Goal: Task Accomplishment & Management: Complete application form

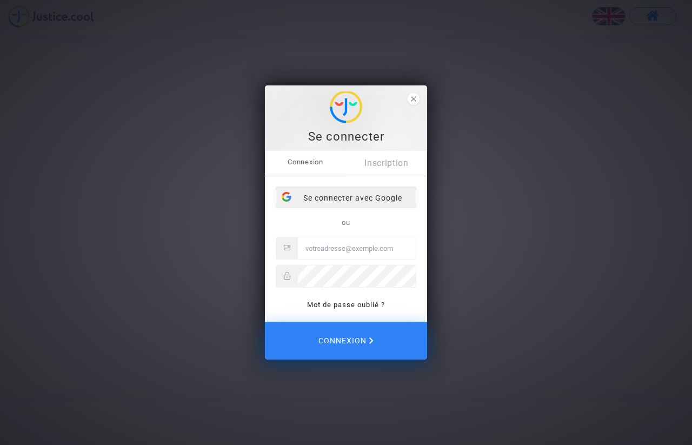
click at [330, 200] on div "Se connecter avec Google" at bounding box center [345, 198] width 139 height 22
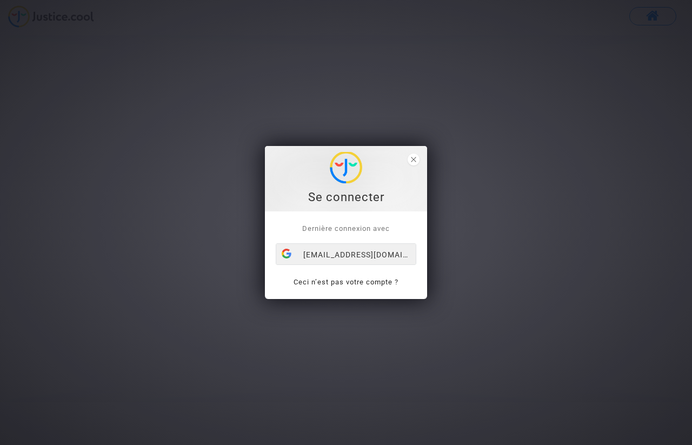
click at [404, 254] on div "khelifilouiza59100@gmail.com" at bounding box center [345, 255] width 139 height 22
click at [283, 48] on div "Se connecter Dernière connexion avec khelifilouiza59100@gmail.com Ceci n’est pa…" at bounding box center [346, 222] width 692 height 445
click at [297, 283] on link "Ceci n’est pas votre compte ?" at bounding box center [345, 282] width 105 height 8
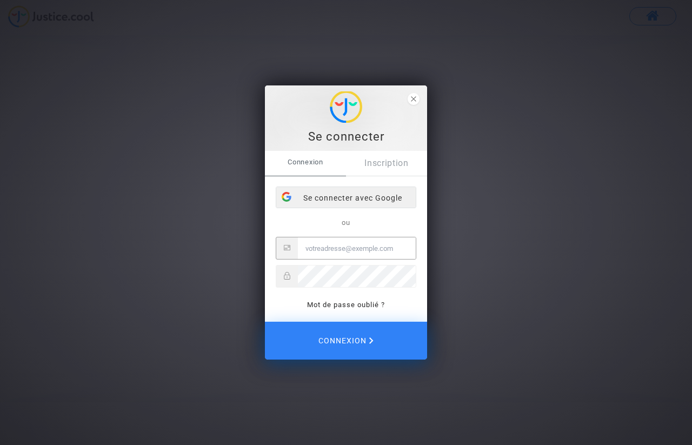
click at [314, 197] on div "Se connecter avec Google" at bounding box center [345, 198] width 139 height 22
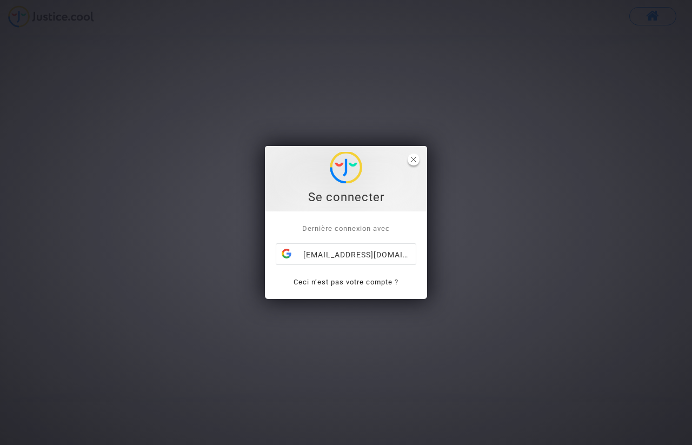
click at [412, 158] on polygon "close" at bounding box center [413, 159] width 5 height 5
click at [332, 282] on link "Ceci n’est pas votre compte ?" at bounding box center [345, 282] width 105 height 8
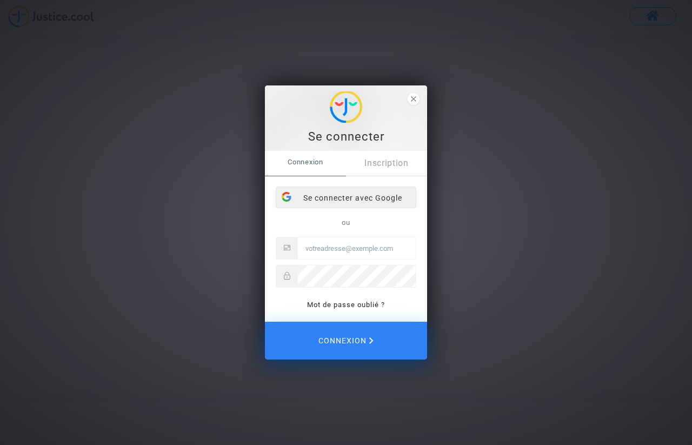
click at [373, 201] on div "Se connecter avec Google" at bounding box center [345, 198] width 139 height 22
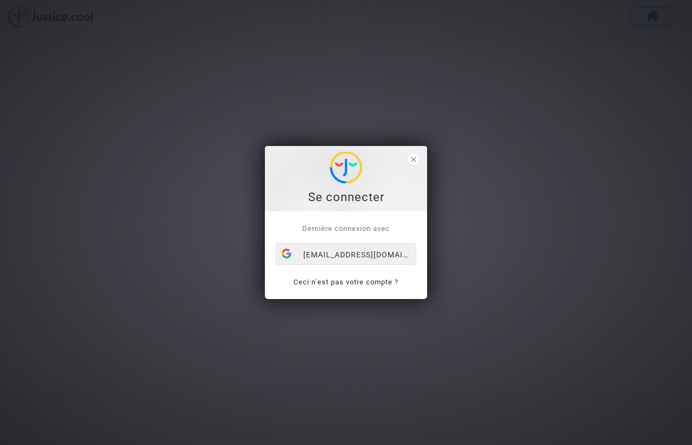
click at [351, 252] on div "[EMAIL_ADDRESS][DOMAIN_NAME]" at bounding box center [345, 255] width 139 height 22
click at [355, 226] on span "Dernière connexion avec" at bounding box center [346, 228] width 88 height 8
click at [356, 226] on span "Dernière connexion avec" at bounding box center [346, 228] width 88 height 8
click at [350, 231] on span "Dernière connexion avec" at bounding box center [346, 228] width 88 height 8
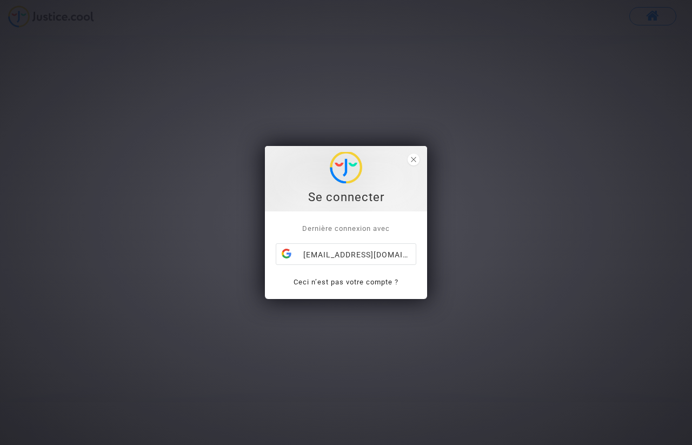
drag, startPoint x: 344, startPoint y: 289, endPoint x: 344, endPoint y: 281, distance: 8.6
click at [344, 283] on div "Dernière connexion avec [EMAIL_ADDRESS][DOMAIN_NAME] Ceci n’est pas votre compt…" at bounding box center [346, 255] width 162 height 88
click at [344, 281] on link "Ceci n’est pas votre compte ?" at bounding box center [345, 282] width 105 height 8
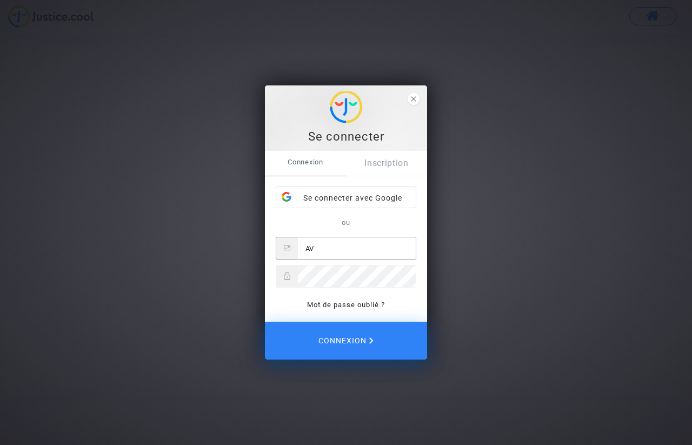
type input "A"
type input "[EMAIL_ADDRESS][DOMAIN_NAME]"
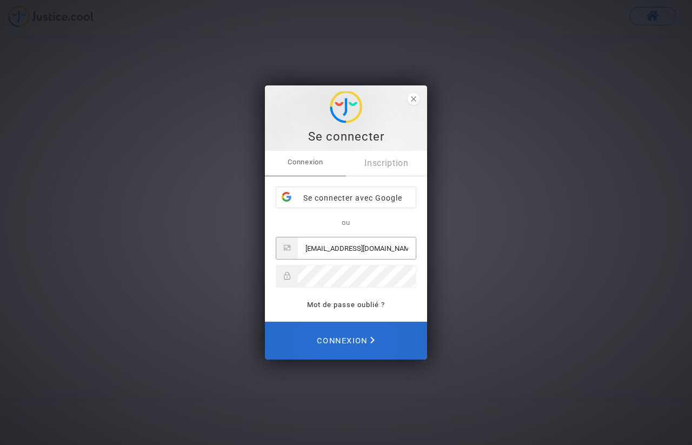
click at [357, 339] on span "Connexion" at bounding box center [346, 341] width 58 height 24
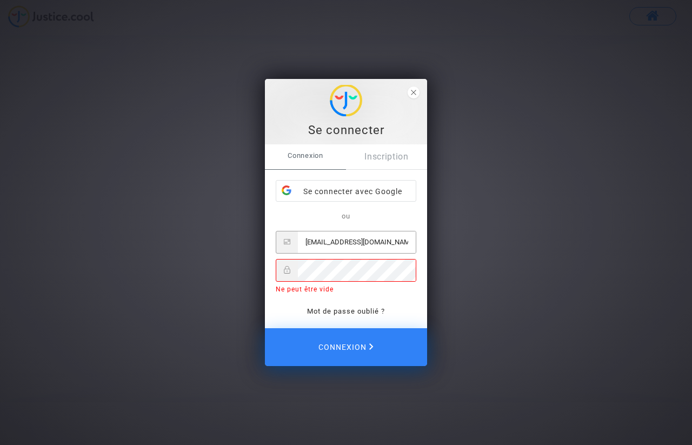
drag, startPoint x: 399, startPoint y: 241, endPoint x: 302, endPoint y: 239, distance: 97.8
click at [302, 239] on input "[EMAIL_ADDRESS][DOMAIN_NAME]" at bounding box center [357, 242] width 118 height 22
click at [363, 312] on link "Mot de passe oublié ?" at bounding box center [346, 311] width 78 height 8
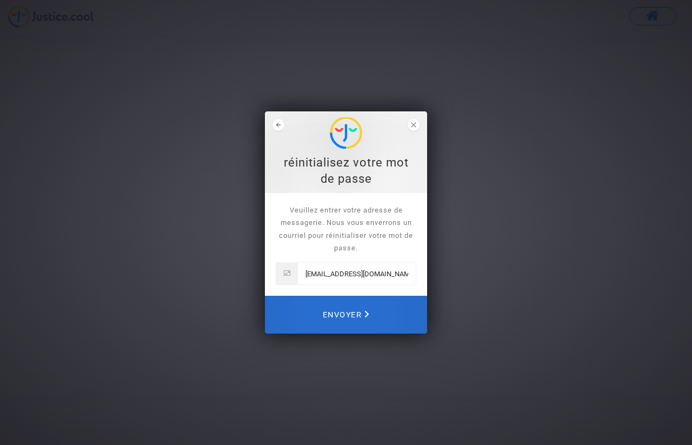
click at [335, 311] on span "Envoyer" at bounding box center [346, 315] width 46 height 24
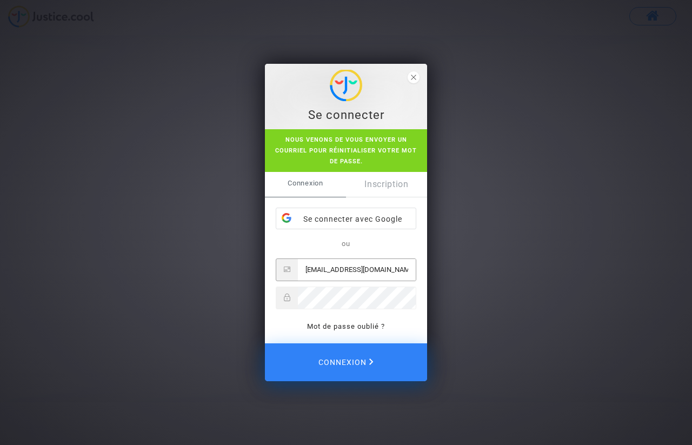
drag, startPoint x: 401, startPoint y: 270, endPoint x: 276, endPoint y: 256, distance: 126.1
click at [298, 259] on input "[EMAIL_ADDRESS][DOMAIN_NAME]" at bounding box center [357, 270] width 118 height 22
type input "[EMAIL_ADDRESS][DOMAIN_NAME]"
click at [345, 326] on link "Mot de passe oublié ?" at bounding box center [346, 326] width 78 height 8
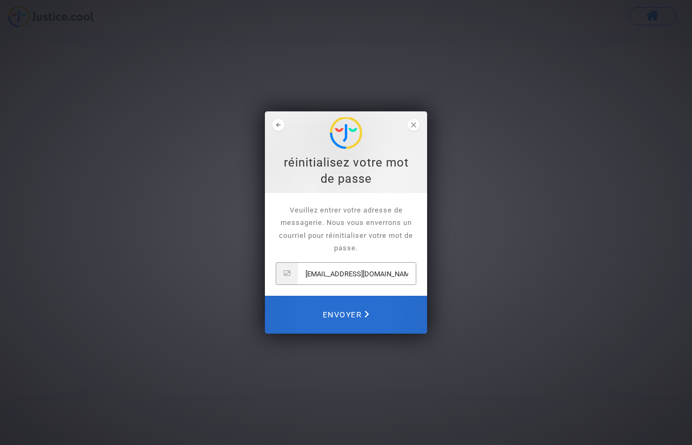
click at [358, 317] on span "Envoyer" at bounding box center [346, 315] width 46 height 24
